Goal: Task Accomplishment & Management: Use online tool/utility

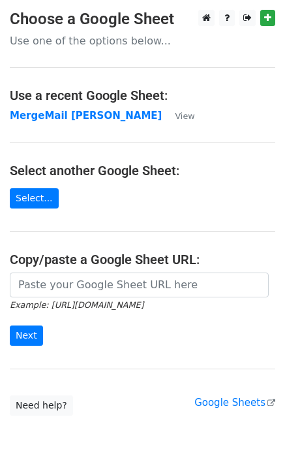
click at [32, 114] on strong "MergeMail [PERSON_NAME]" at bounding box center [86, 116] width 152 height 12
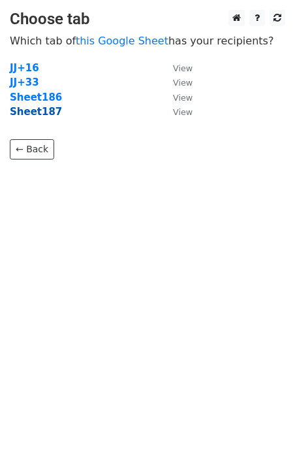
click at [39, 114] on strong "Sheet187" at bounding box center [36, 112] width 52 height 12
click at [45, 114] on strong "Sheet187" at bounding box center [36, 112] width 52 height 12
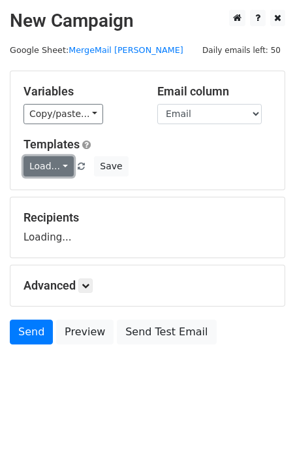
click at [52, 172] on link "Load..." at bounding box center [49, 166] width 50 height 20
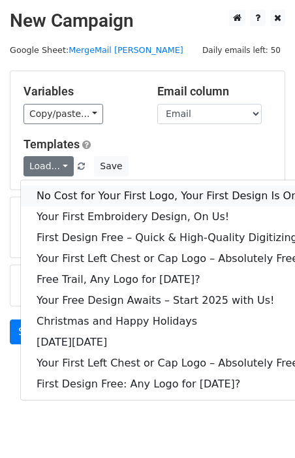
click at [75, 195] on link "No Cost for Your First Logo, Your First Design Is On Us!" at bounding box center [177, 195] width 313 height 21
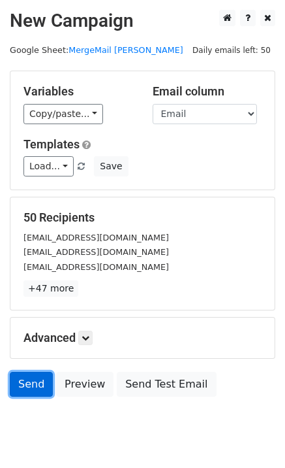
click at [25, 384] on link "Send" at bounding box center [31, 384] width 43 height 25
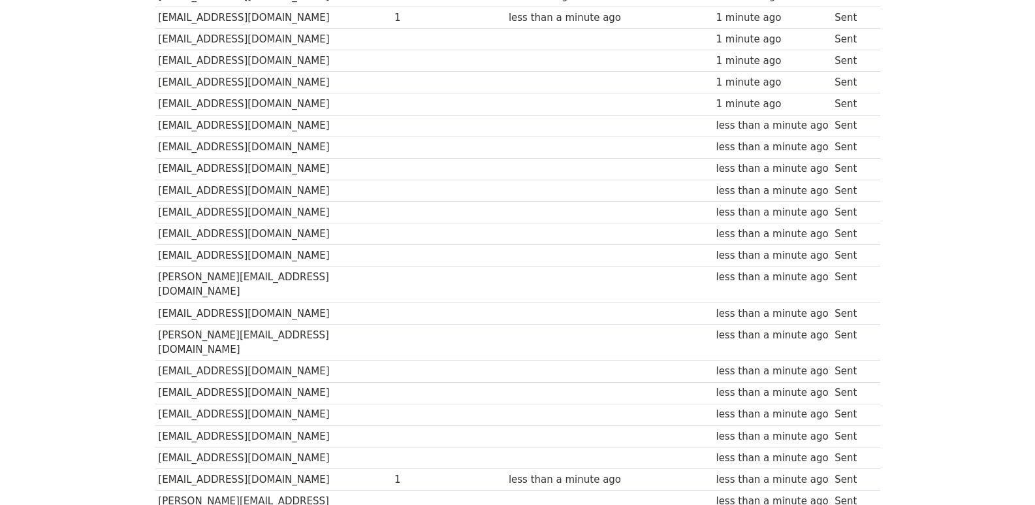
scroll to position [909, 0]
